Goal: Find specific page/section: Find specific page/section

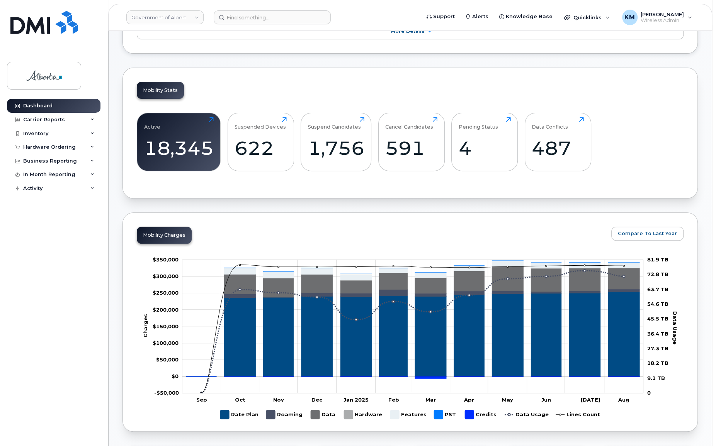
scroll to position [175, 0]
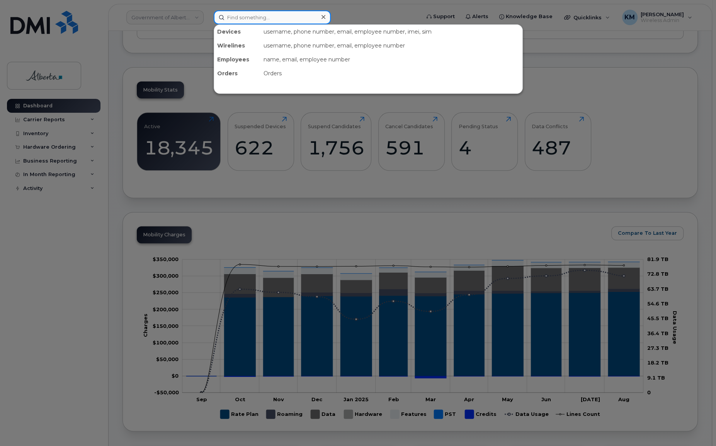
click at [239, 19] on input at bounding box center [272, 17] width 117 height 14
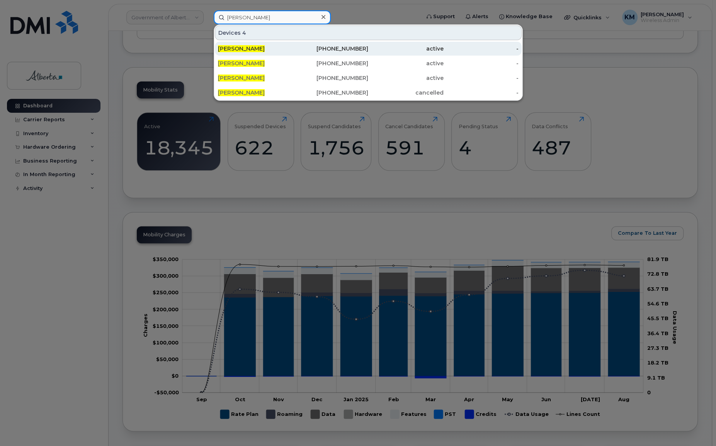
type input "[PERSON_NAME]"
click at [243, 46] on span "[PERSON_NAME]" at bounding box center [241, 48] width 47 height 7
